Goal: Book appointment/travel/reservation

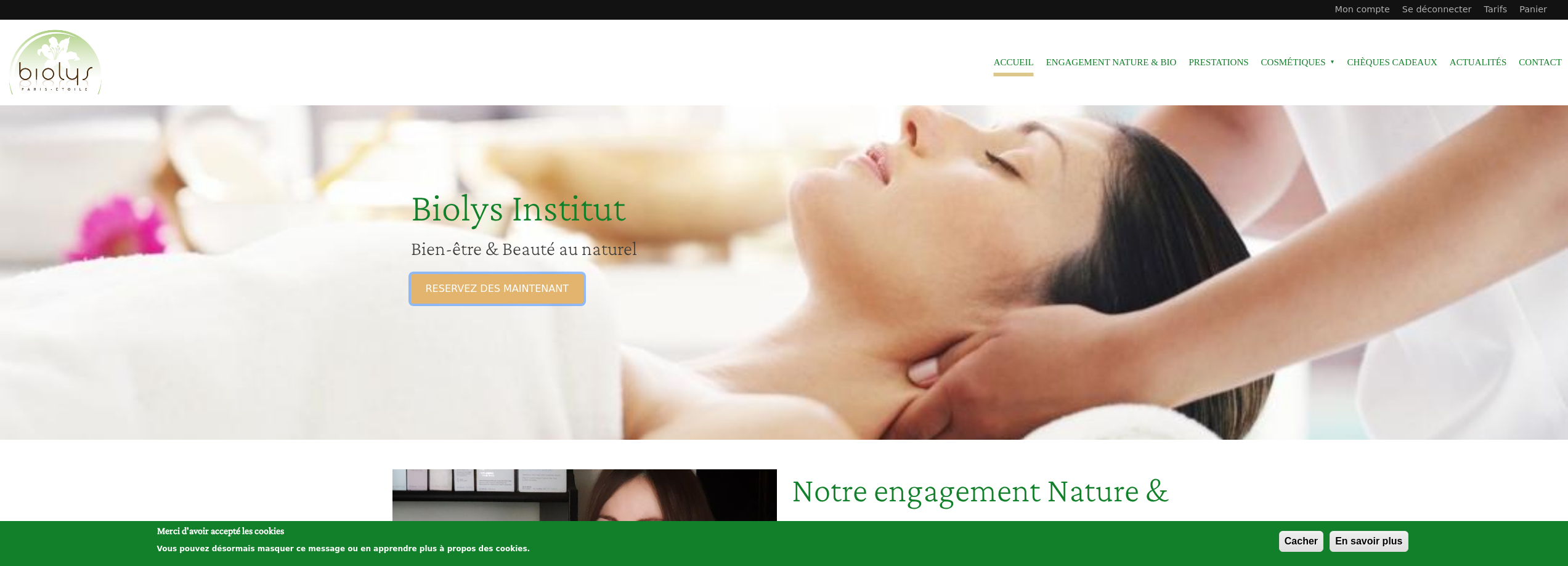
click at [507, 283] on link "RESERVEZ DES MAINTENANT" at bounding box center [497, 288] width 172 height 30
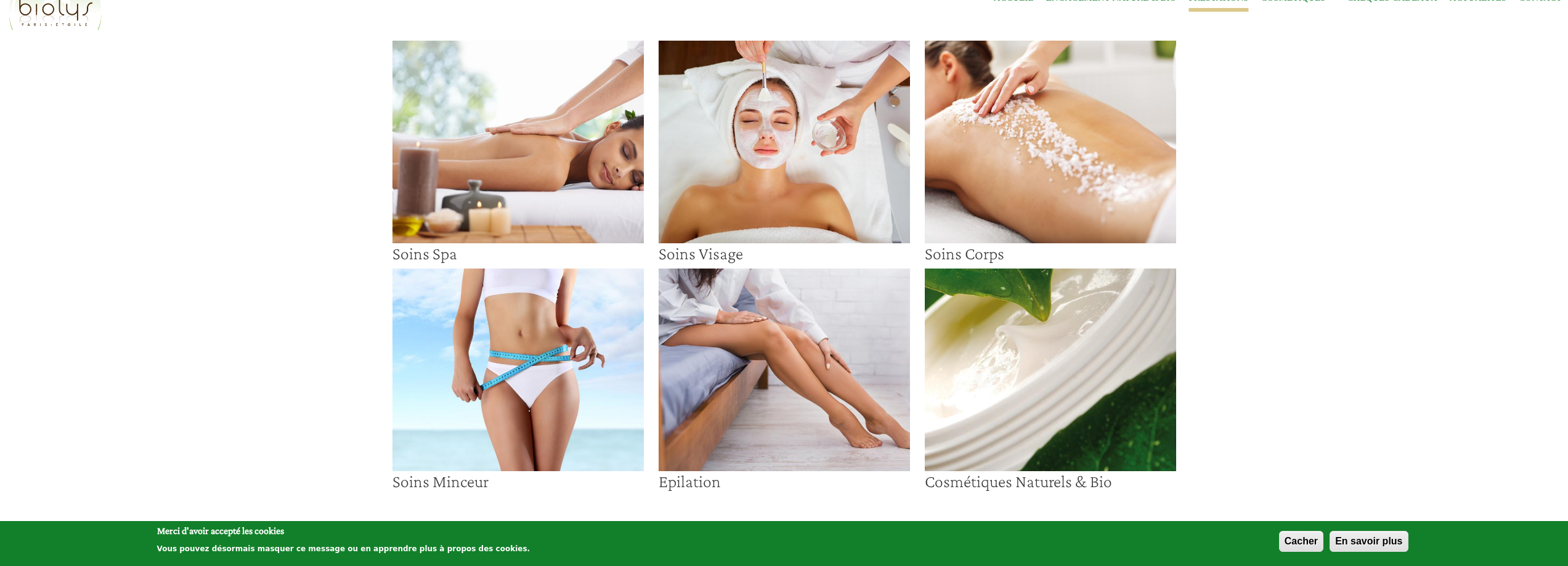
scroll to position [123, 0]
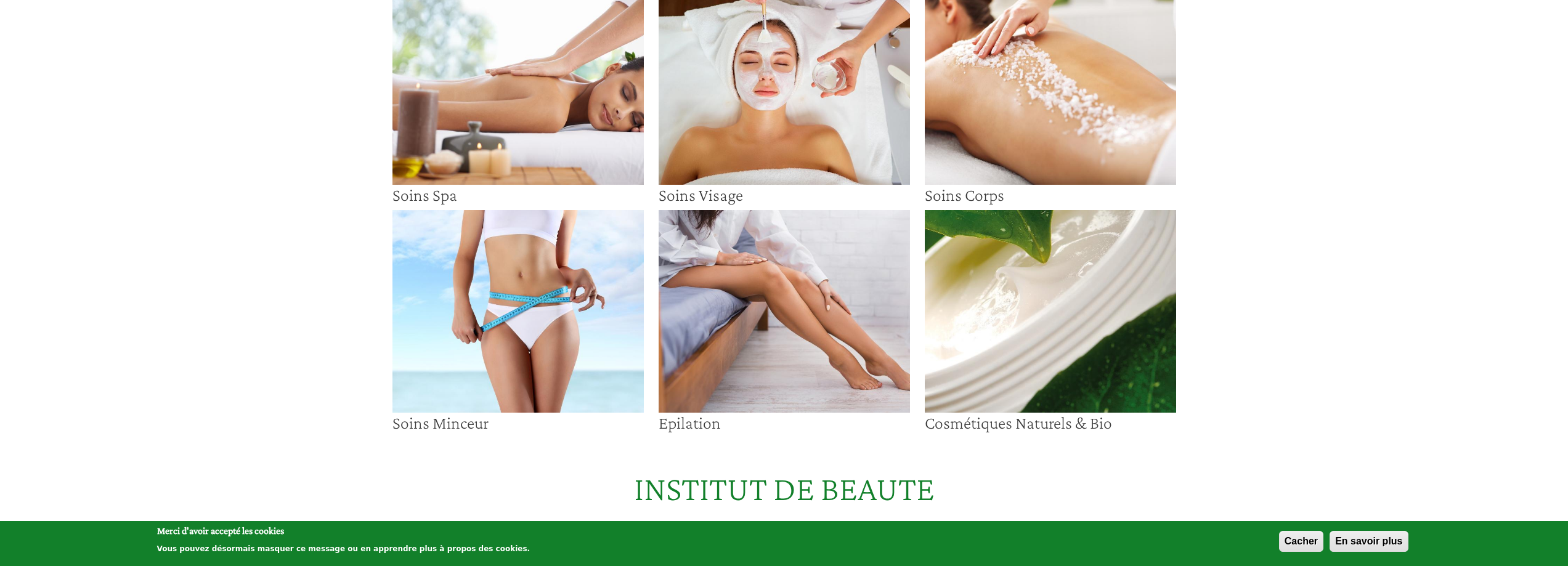
click at [742, 271] on img at bounding box center [784, 312] width 251 height 203
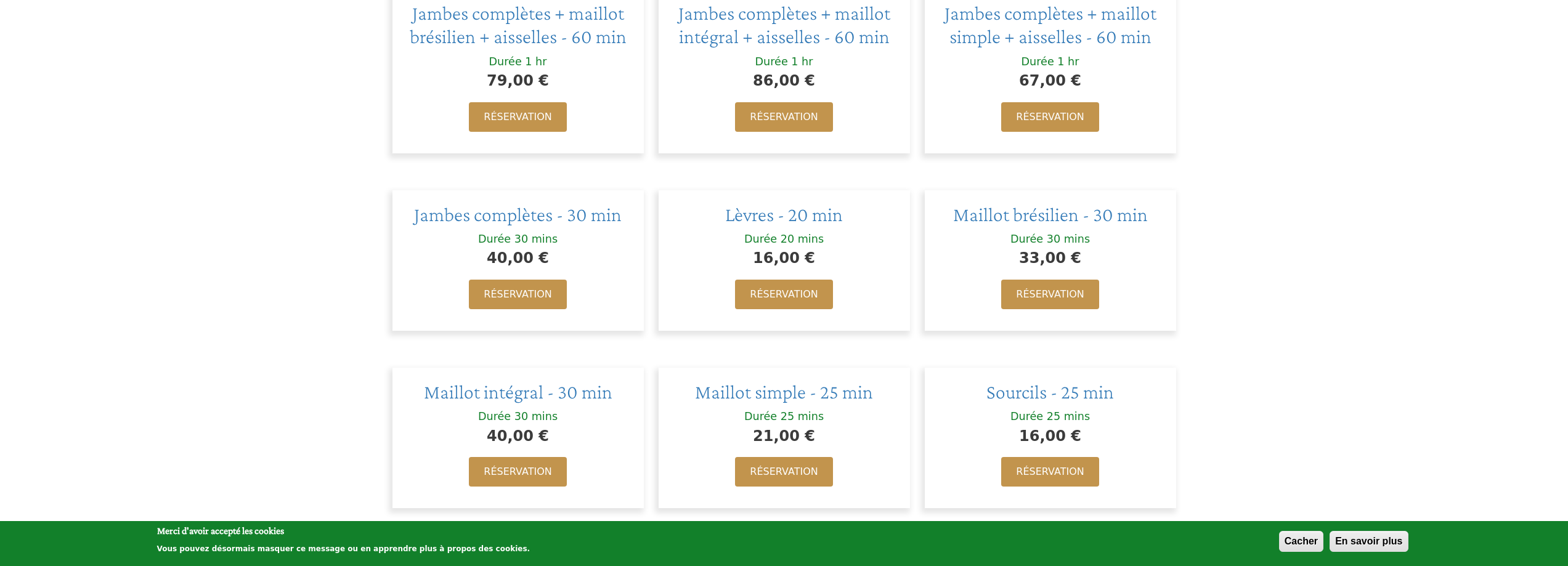
scroll to position [862, 0]
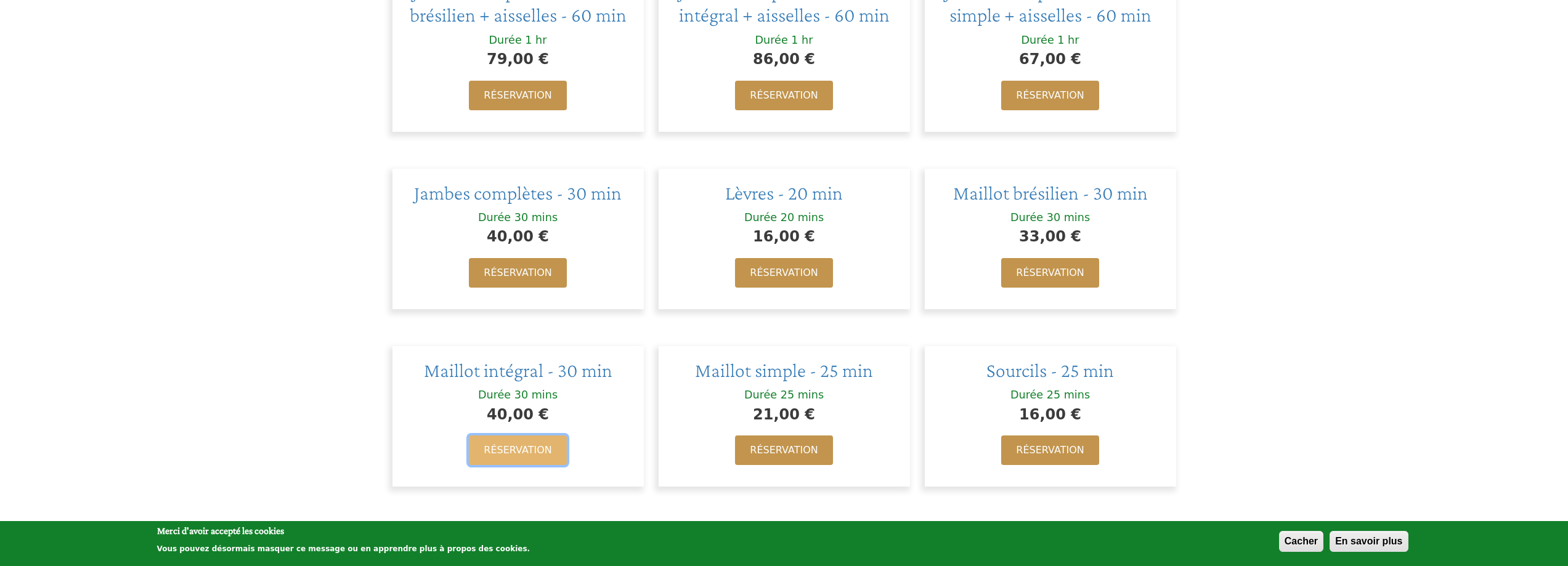
click at [518, 442] on link "Réservation" at bounding box center [517, 450] width 97 height 30
